Goal: Navigation & Orientation: Find specific page/section

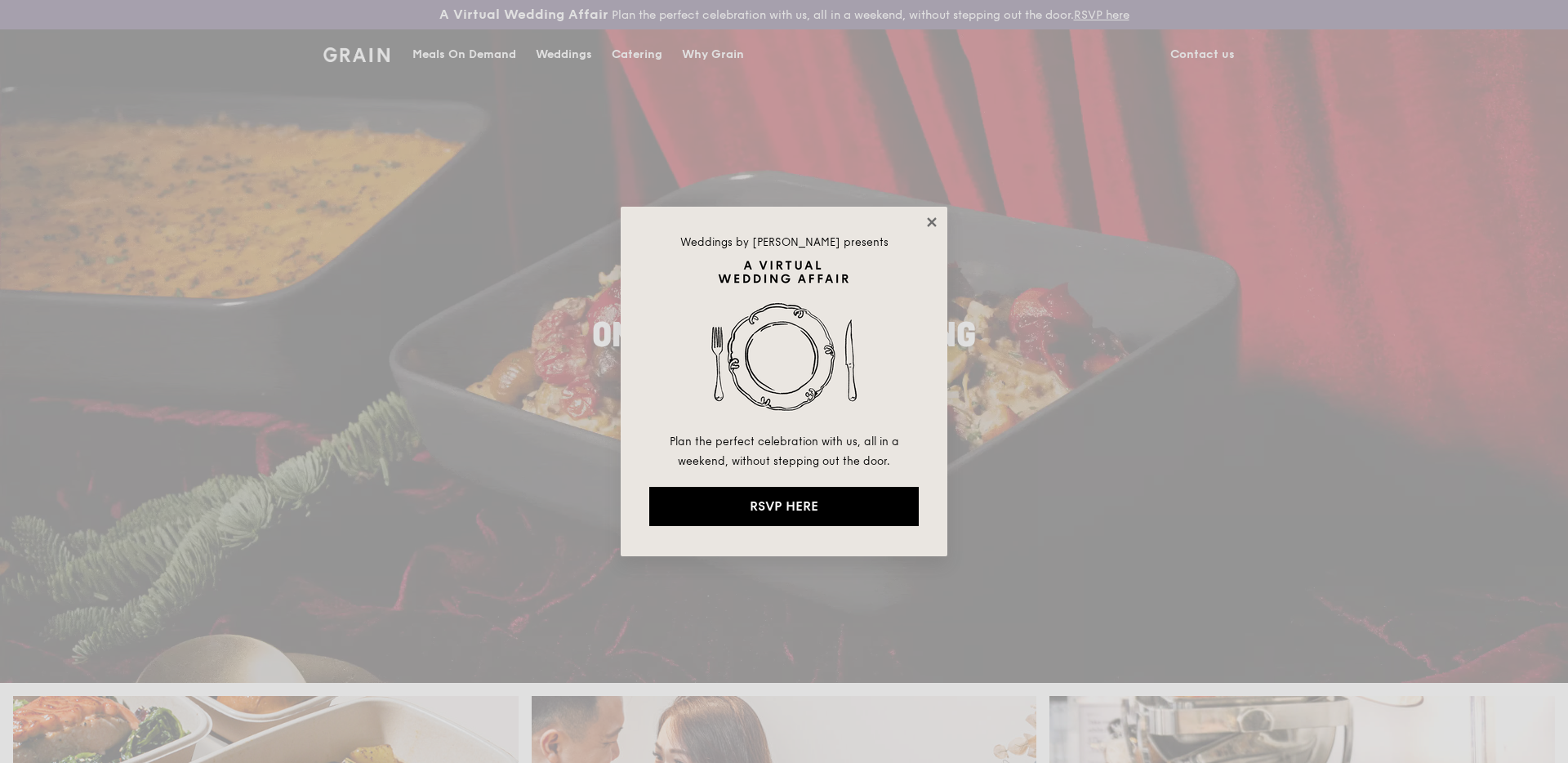
click at [936, 220] on div "Weddings by [PERSON_NAME] presents Plan the perfect celebration with us, all in…" at bounding box center [784, 382] width 327 height 350
click at [933, 221] on icon at bounding box center [931, 221] width 9 height 9
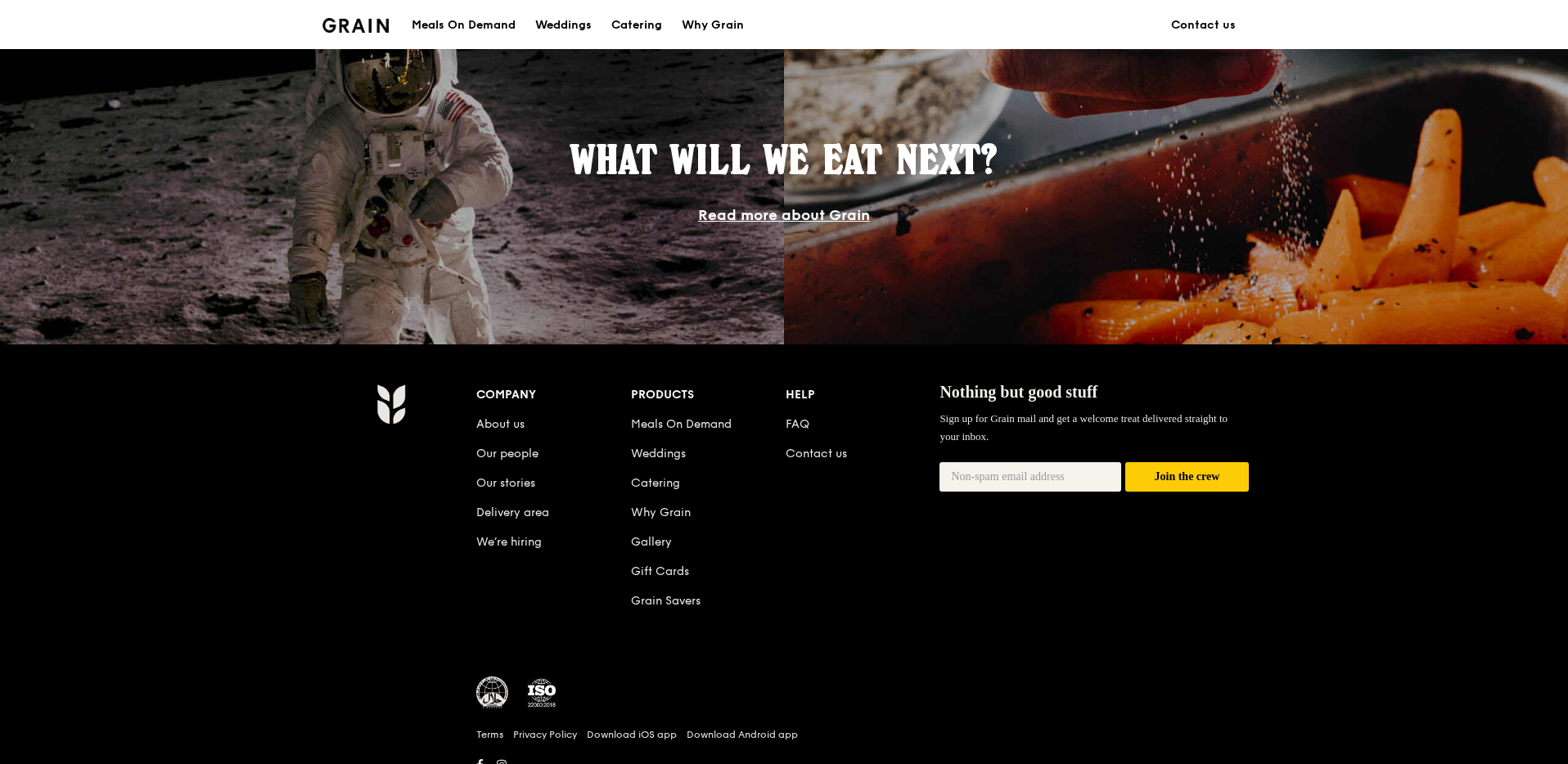
scroll to position [1494, 0]
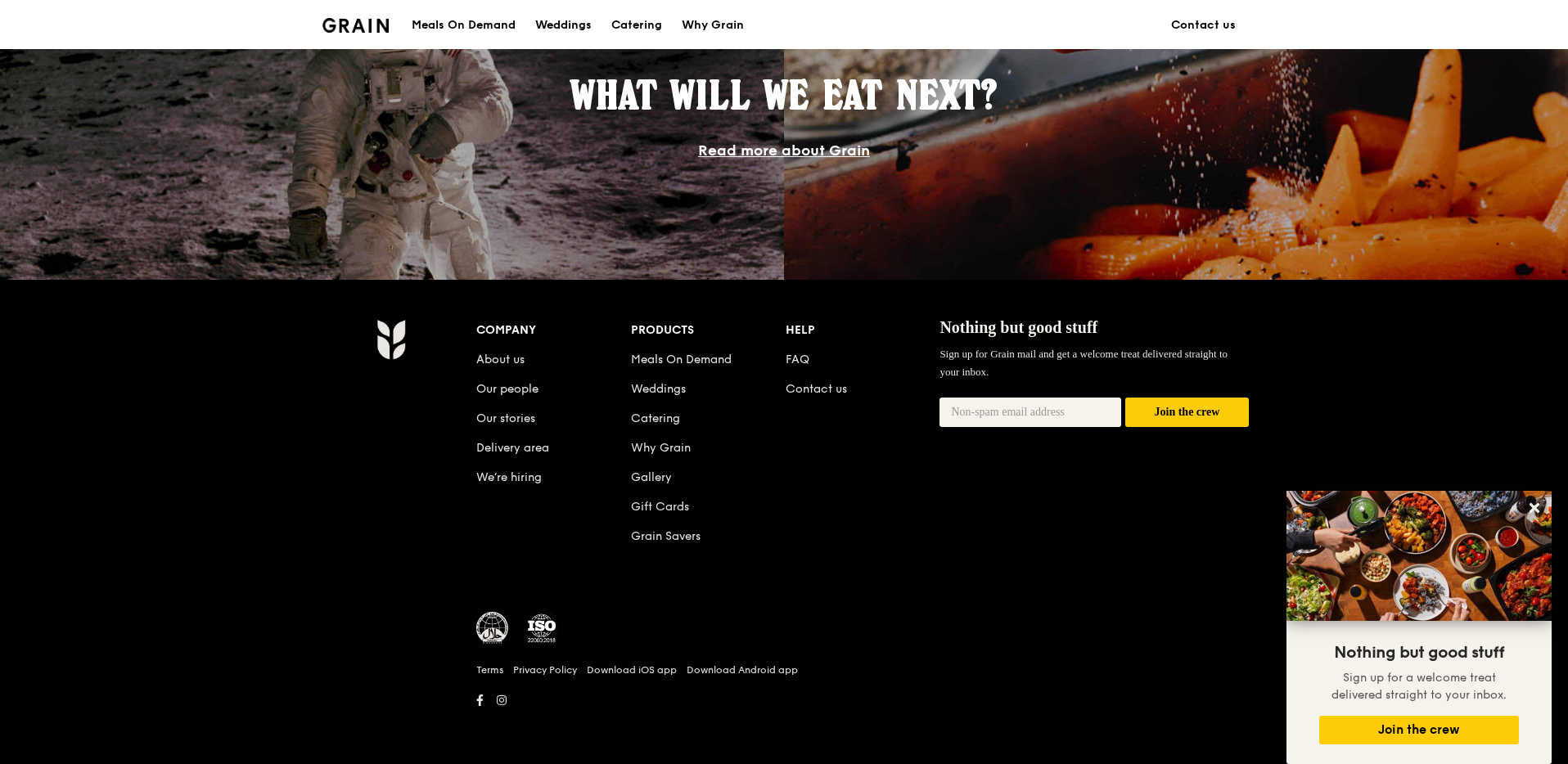
click at [544, 632] on img at bounding box center [542, 628] width 32 height 32
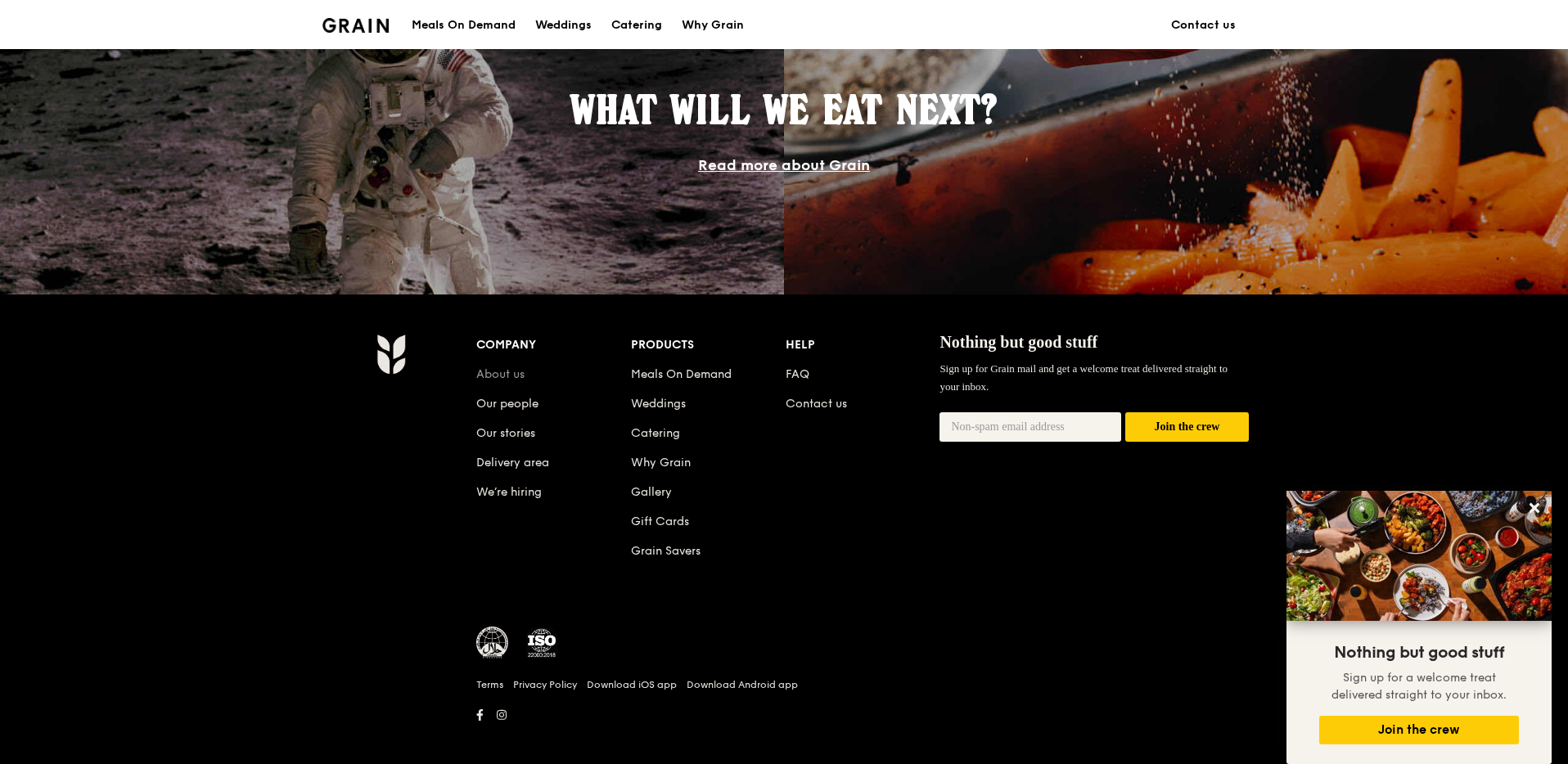
click at [505, 376] on link "About us" at bounding box center [500, 374] width 49 height 14
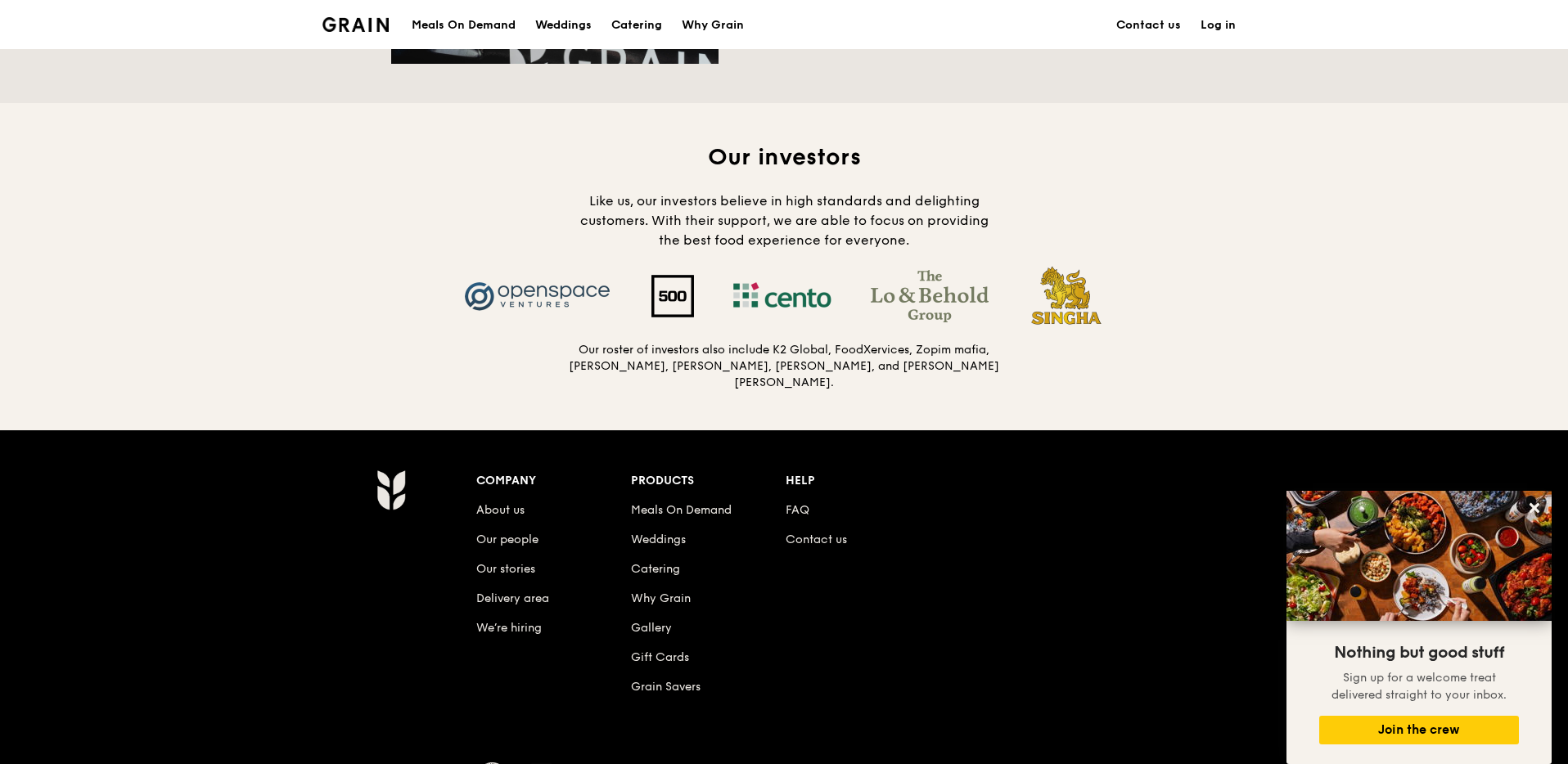
scroll to position [1694, 0]
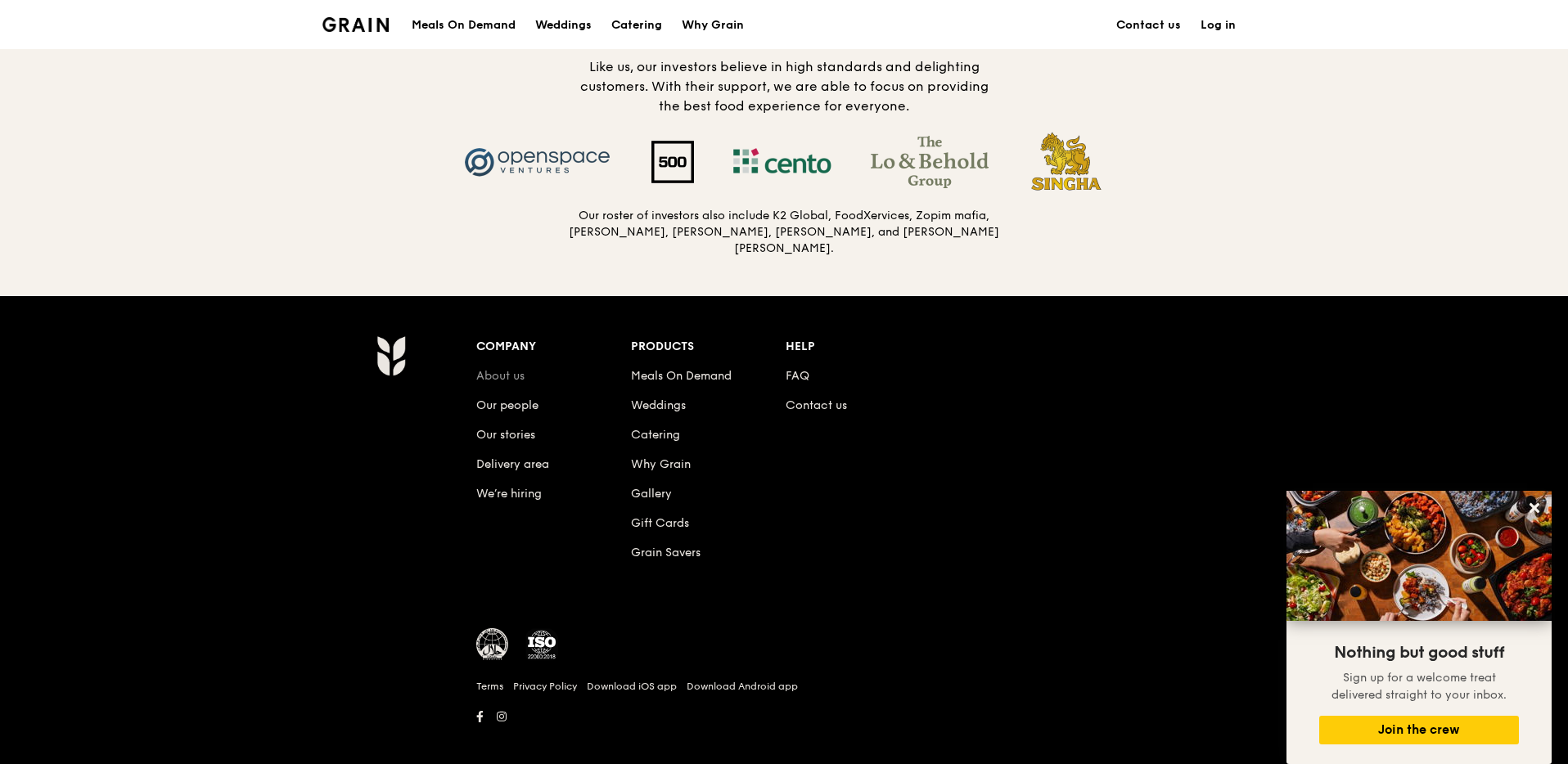
click at [521, 369] on link "About us" at bounding box center [500, 376] width 49 height 14
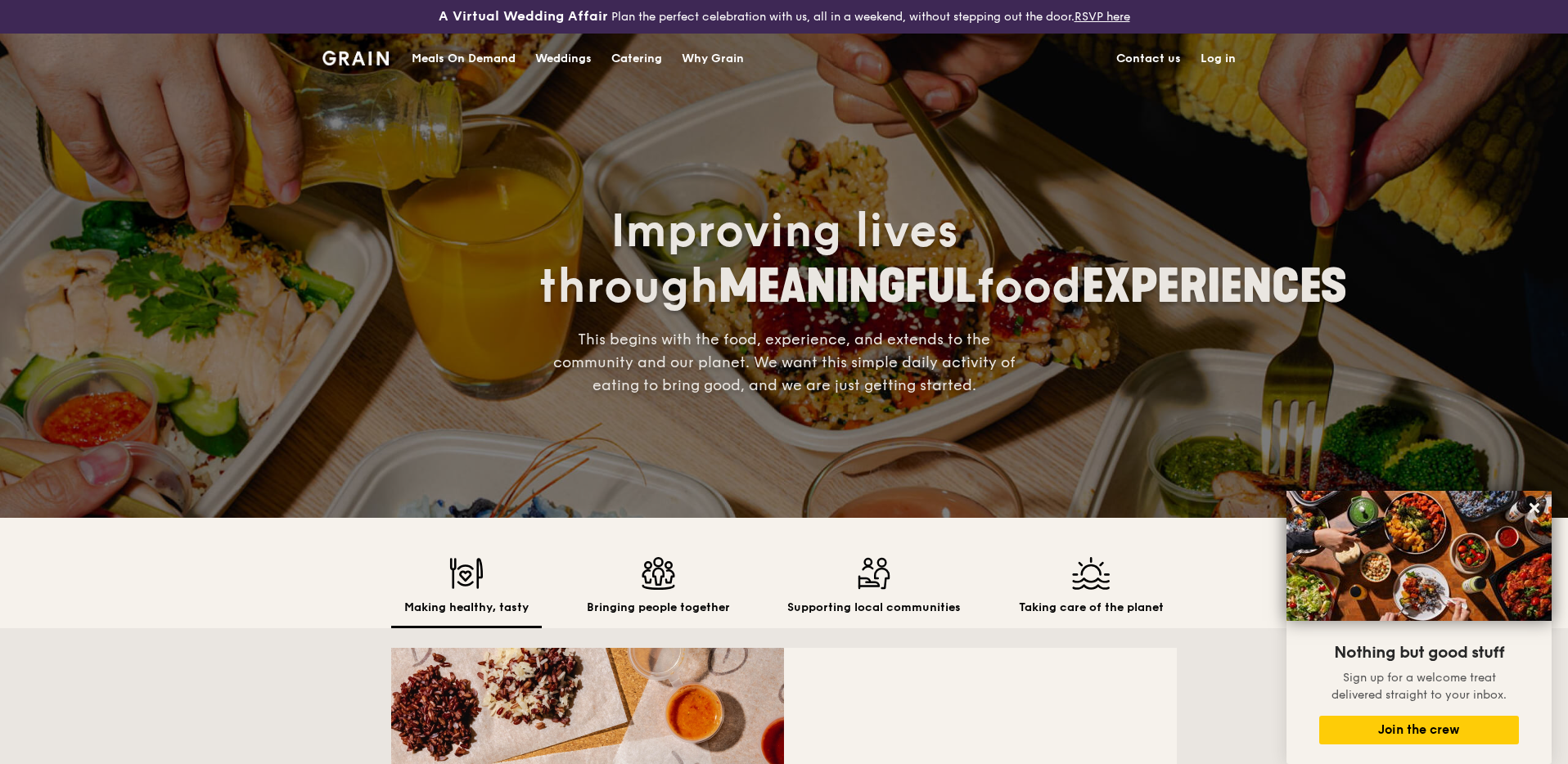
scroll to position [0, 0]
click at [1104, 575] on img at bounding box center [1091, 573] width 145 height 32
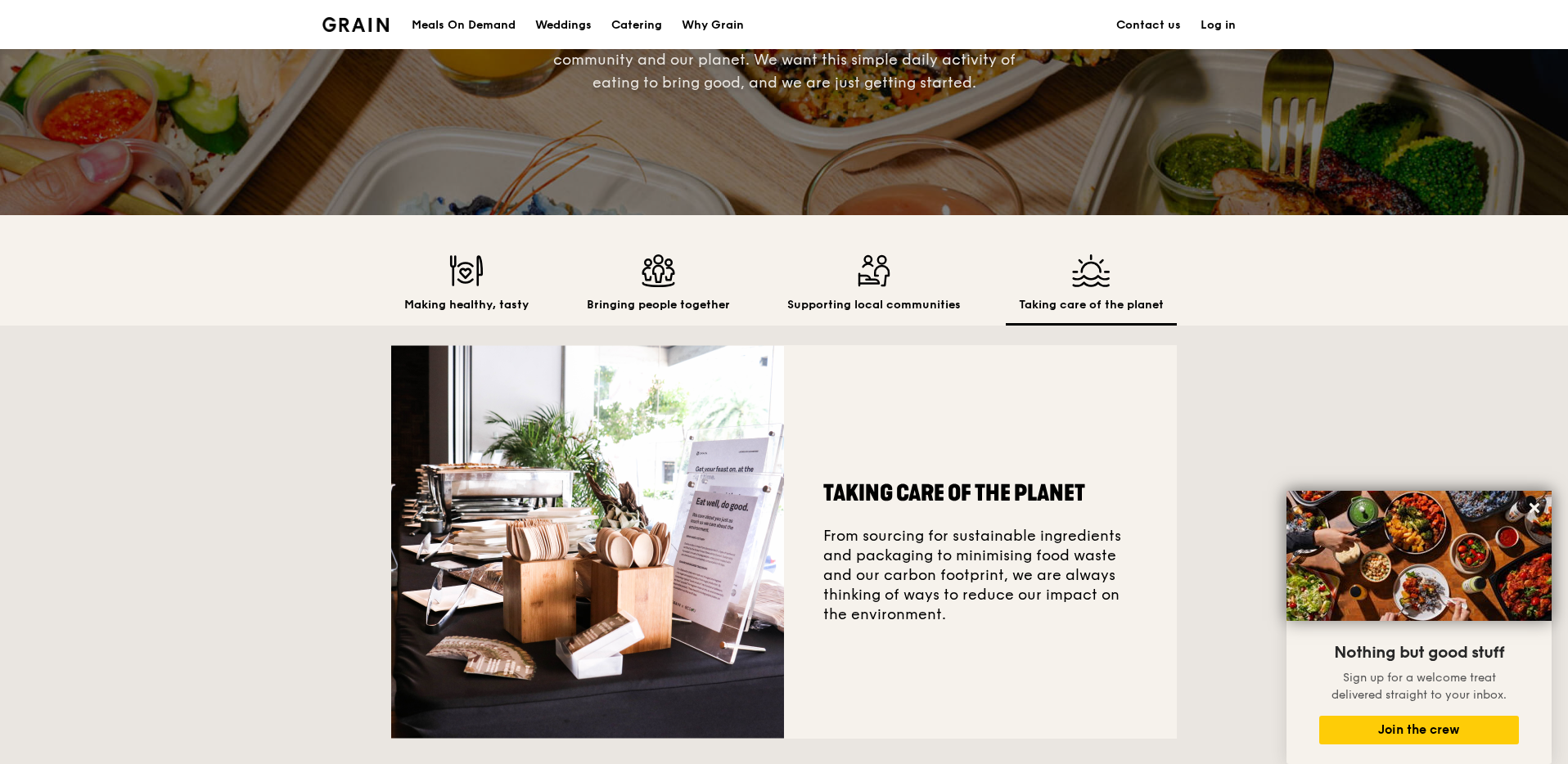
scroll to position [230, 0]
